Goal: Transaction & Acquisition: Obtain resource

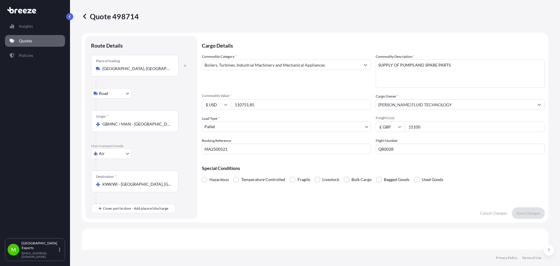
select select "Road"
select select "Air"
select select "1"
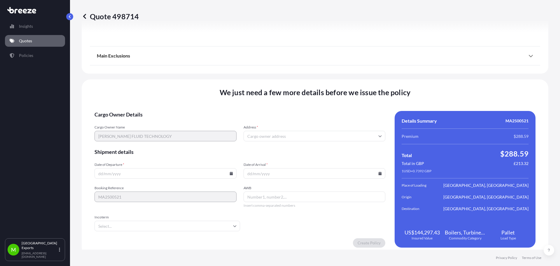
scroll to position [706, 0]
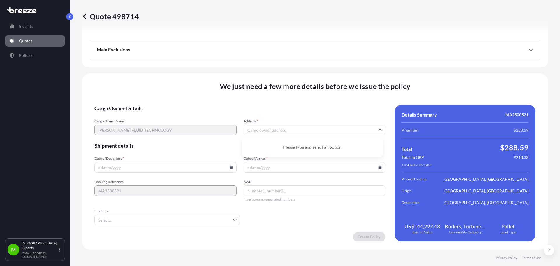
click at [275, 129] on input "Address *" at bounding box center [314, 129] width 142 height 10
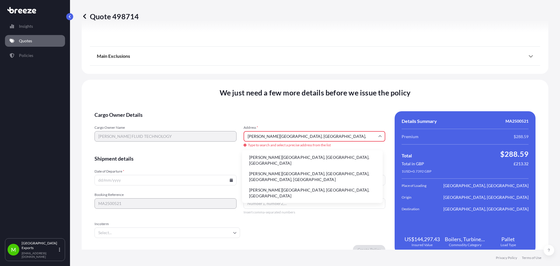
click at [340, 137] on input "[PERSON_NAME][GEOGRAPHIC_DATA], [GEOGRAPHIC_DATA]," at bounding box center [314, 136] width 142 height 10
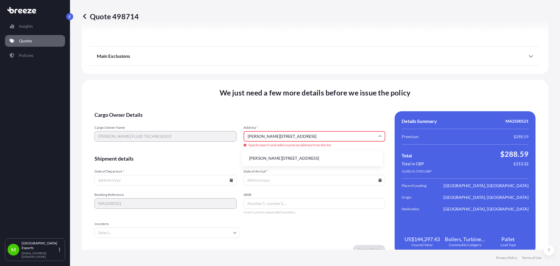
click at [320, 160] on li "[PERSON_NAME][STREET_ADDRESS]" at bounding box center [312, 157] width 136 height 11
type input "[PERSON_NAME][STREET_ADDRESS]"
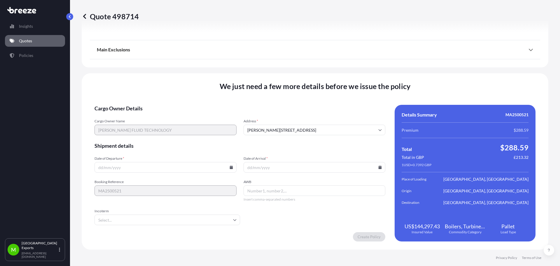
click at [155, 169] on input "Date of Departure *" at bounding box center [165, 167] width 142 height 10
type input "[DATE]"
type input "15706918800"
click at [145, 223] on input "Incoterm" at bounding box center [166, 219] width 145 height 10
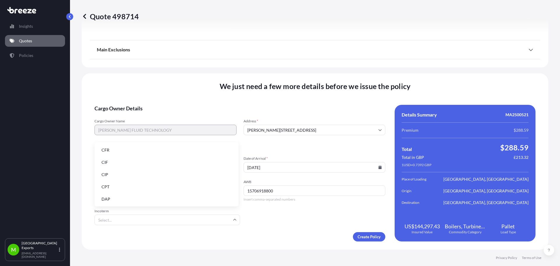
click at [126, 174] on li "CIP" at bounding box center [166, 174] width 139 height 11
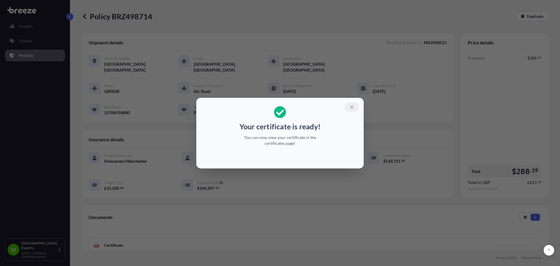
click at [350, 107] on icon "button" at bounding box center [351, 106] width 5 height 5
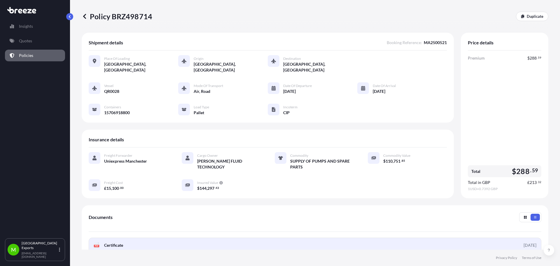
click at [506, 237] on link "PDF Certificate [DATE]" at bounding box center [315, 244] width 452 height 15
